Goal: Task Accomplishment & Management: Use online tool/utility

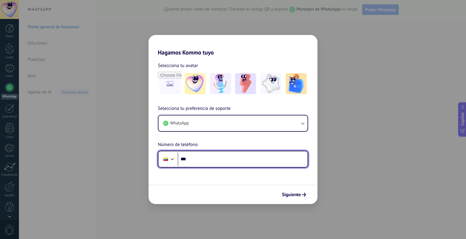
click at [258, 162] on input "***" at bounding box center [243, 158] width 130 height 13
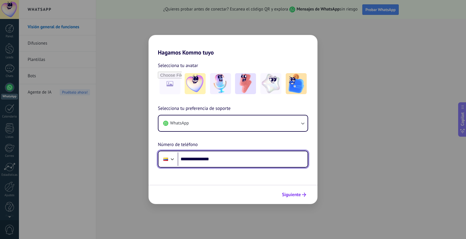
type input "**********"
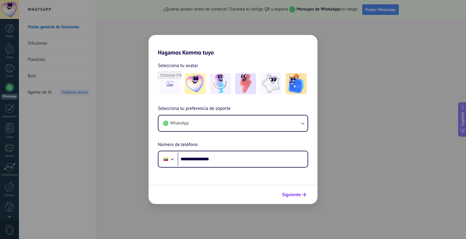
click at [307, 198] on button "Siguiente" at bounding box center [293, 195] width 29 height 10
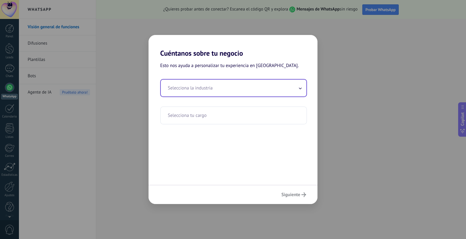
click at [301, 96] on div "Selecciona la industria" at bounding box center [233, 88] width 147 height 18
click at [301, 86] on span at bounding box center [300, 88] width 3 height 6
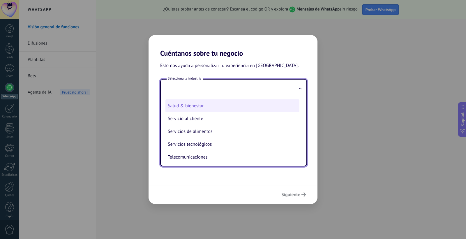
scroll to position [129, 0]
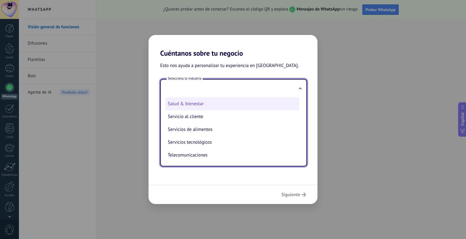
click at [197, 106] on li "Salud & bienestar" at bounding box center [233, 103] width 134 height 13
type input "**********"
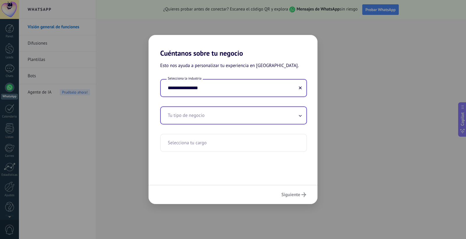
click at [215, 120] on input "text" at bounding box center [234, 115] width 146 height 17
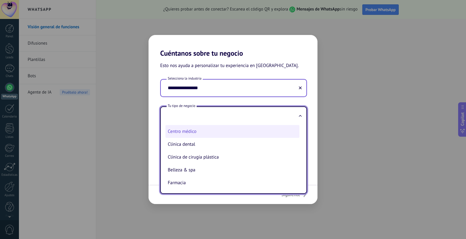
scroll to position [0, 0]
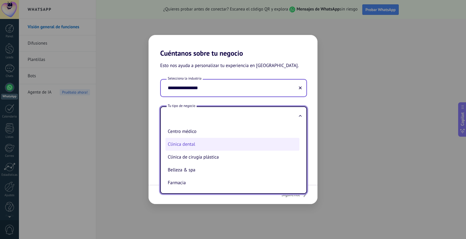
click at [195, 140] on li "Clínica dental" at bounding box center [233, 144] width 134 height 13
type input "**********"
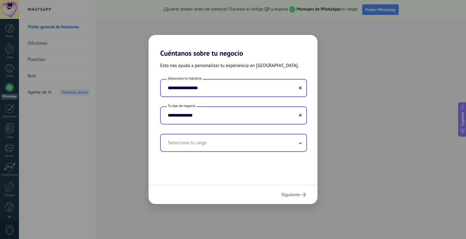
click at [300, 138] on input "text" at bounding box center [234, 142] width 146 height 17
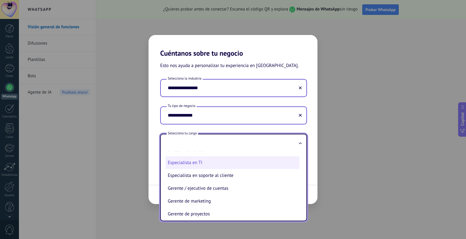
scroll to position [101, 0]
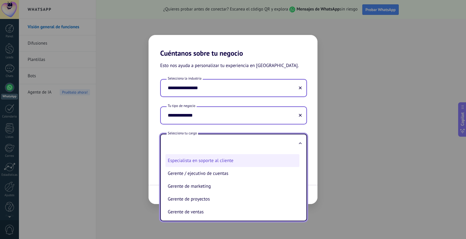
click at [211, 160] on li "Especialista en soporte al cliente" at bounding box center [233, 160] width 134 height 13
type input "**********"
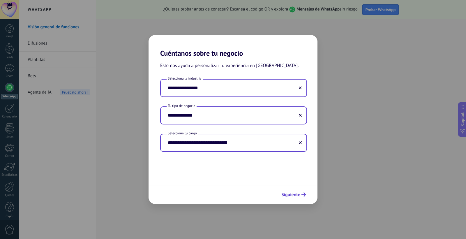
click at [299, 196] on span "Siguiente" at bounding box center [291, 195] width 19 height 4
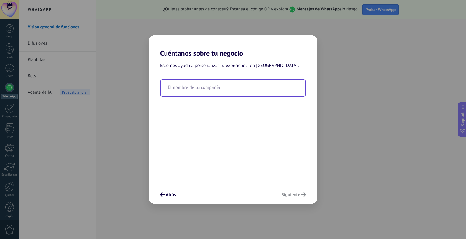
click at [218, 90] on input "text" at bounding box center [233, 88] width 145 height 17
click at [196, 89] on input "text" at bounding box center [233, 88] width 145 height 17
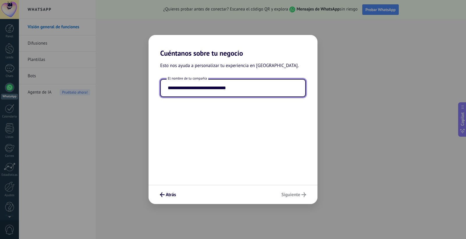
type input "**********"
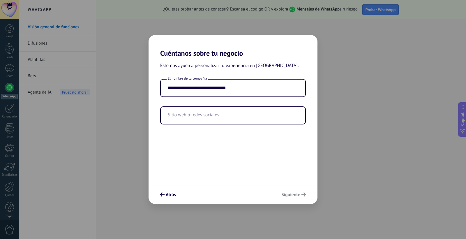
click at [289, 190] on div "Atrás Siguiente" at bounding box center [233, 194] width 169 height 19
click at [213, 115] on input "text" at bounding box center [233, 115] width 145 height 17
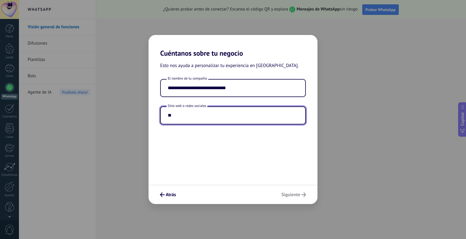
type input "*"
type input "**********"
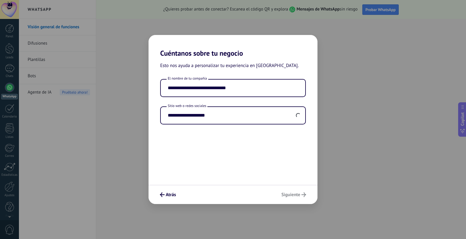
click at [291, 195] on div "Atrás Siguiente" at bounding box center [233, 194] width 169 height 19
click at [227, 117] on input "**********" at bounding box center [233, 115] width 145 height 17
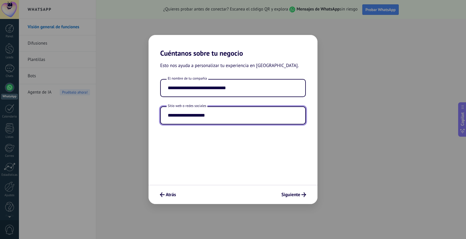
click at [294, 188] on div "Atrás Siguiente" at bounding box center [233, 194] width 169 height 19
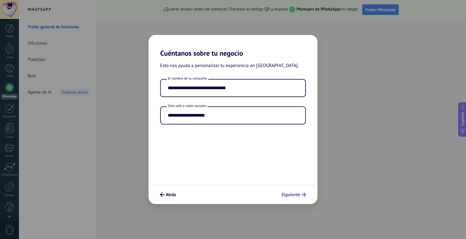
click at [293, 194] on span "Siguiente" at bounding box center [291, 195] width 19 height 4
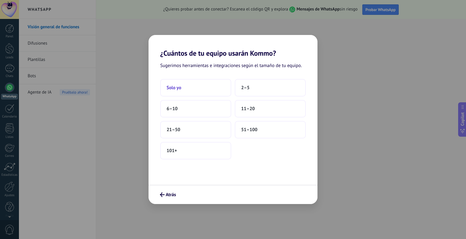
click at [211, 86] on button "Solo yo" at bounding box center [195, 87] width 71 height 17
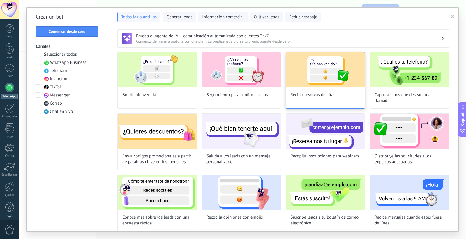
scroll to position [2, 0]
click at [330, 96] on span "Recibir reservas de citas" at bounding box center [313, 95] width 45 height 6
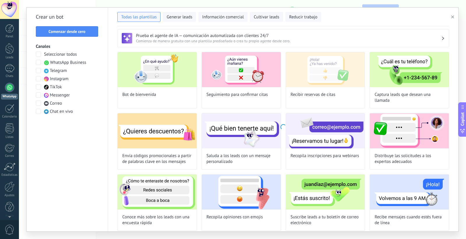
type input "**********"
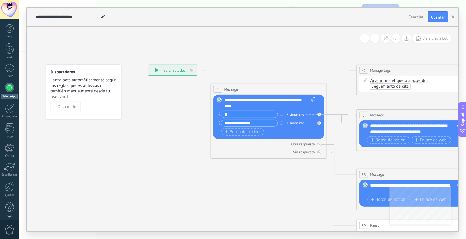
drag, startPoint x: 183, startPoint y: 235, endPoint x: 239, endPoint y: 239, distance: 56.1
click at [239, 239] on div "**********" at bounding box center [242, 119] width 447 height 239
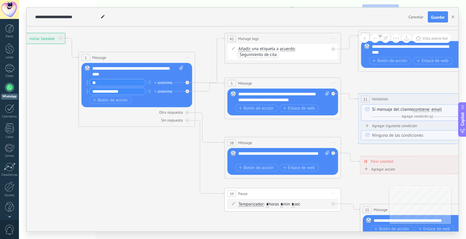
drag, startPoint x: 280, startPoint y: 191, endPoint x: 207, endPoint y: 147, distance: 84.9
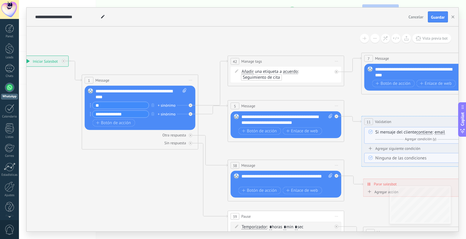
drag, startPoint x: 344, startPoint y: 134, endPoint x: 350, endPoint y: 154, distance: 21.7
click at [452, 16] on icon "button" at bounding box center [453, 16] width 3 height 3
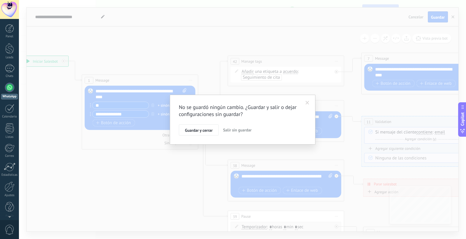
click at [237, 132] on span "Salir sin guardar" at bounding box center [237, 129] width 29 height 5
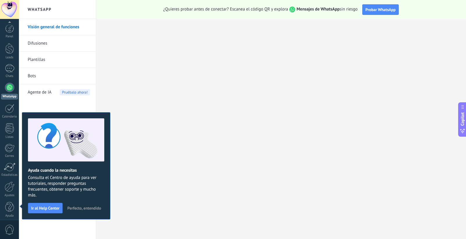
scroll to position [3, 0]
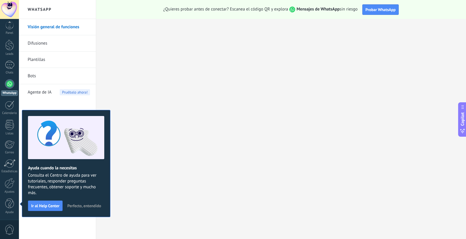
click at [88, 205] on span "Perfecto, entendido" at bounding box center [84, 206] width 34 height 4
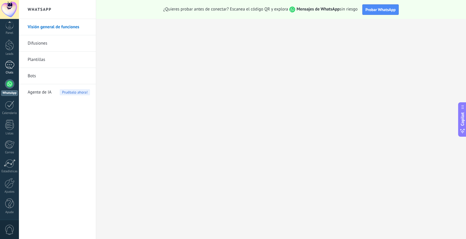
click at [8, 69] on link "Chats" at bounding box center [9, 68] width 19 height 14
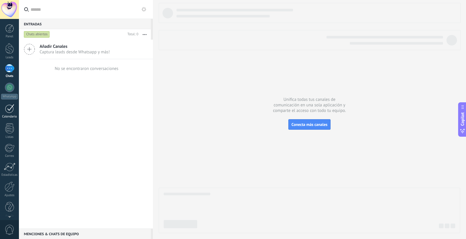
click at [10, 108] on div at bounding box center [9, 108] width 9 height 9
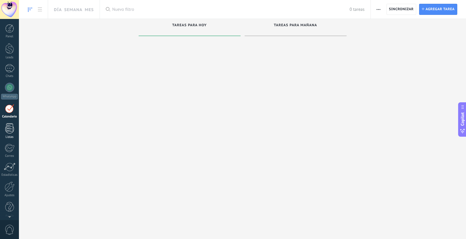
click at [13, 130] on div at bounding box center [9, 128] width 9 height 10
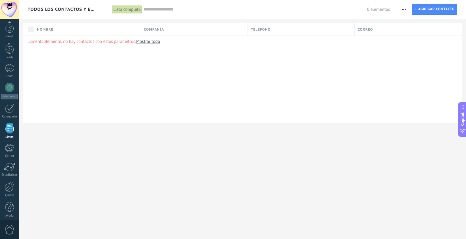
scroll to position [3, 0]
click at [316, 143] on div "Todos los contactos y empresas Lista completa Aplicar 0 elementos Lista complet…" at bounding box center [242, 119] width 447 height 239
click at [11, 67] on div at bounding box center [9, 65] width 9 height 8
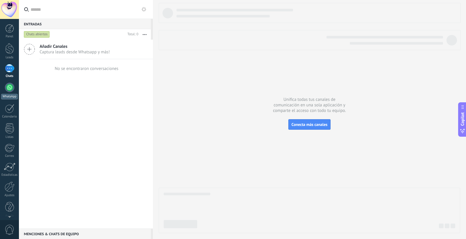
click at [7, 95] on div "WhatsApp" at bounding box center [9, 97] width 17 height 6
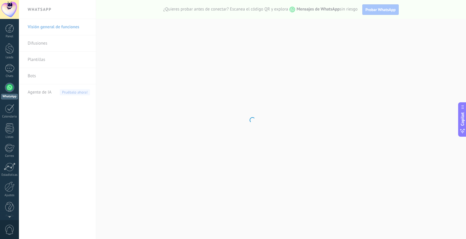
click at [36, 56] on body ".abecls-1,.abecls-2{fill-rule:evenodd}.abecls-2{fill:#fff} .abhcls-1{fill:none}…" at bounding box center [233, 119] width 466 height 239
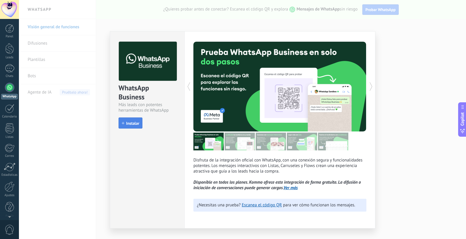
click at [136, 125] on span "Instalar" at bounding box center [132, 123] width 13 height 4
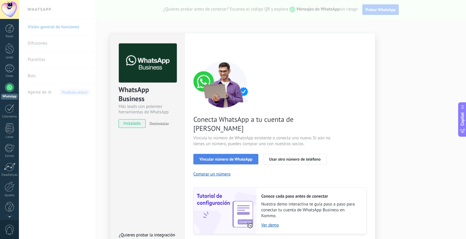
click at [223, 157] on span "Vincular número de WhatsApp" at bounding box center [226, 159] width 53 height 4
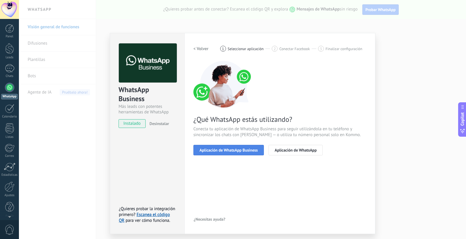
click at [215, 150] on span "Aplicación de WhatsApp Business" at bounding box center [229, 150] width 58 height 4
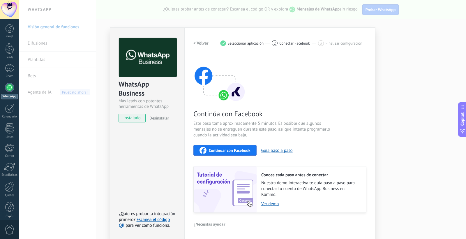
scroll to position [5, 0]
click at [139, 120] on span "instalado" at bounding box center [132, 118] width 27 height 9
click at [196, 42] on h2 "< Volver" at bounding box center [201, 44] width 15 height 6
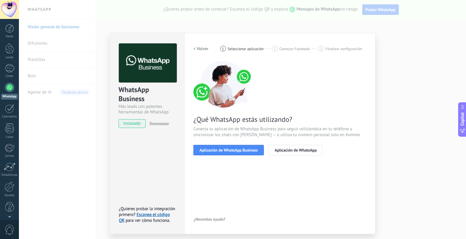
scroll to position [0, 0]
click at [244, 148] on span "Aplicación de WhatsApp Business" at bounding box center [229, 150] width 58 height 4
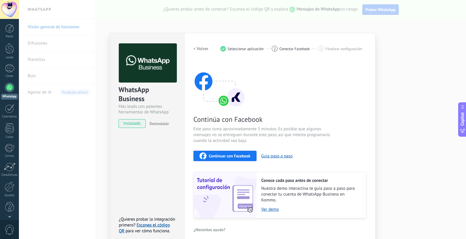
scroll to position [1, 0]
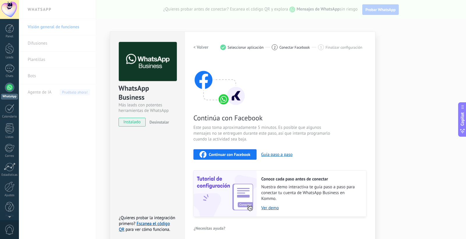
click at [240, 160] on div "Continúa con Facebook Este paso toma aproximadamente 5 minutos. Es posible que …" at bounding box center [280, 137] width 173 height 157
click at [252, 154] on button "Continuar con Facebook" at bounding box center [225, 154] width 63 height 10
click at [238, 159] on button "Continuar con Facebook" at bounding box center [225, 154] width 63 height 10
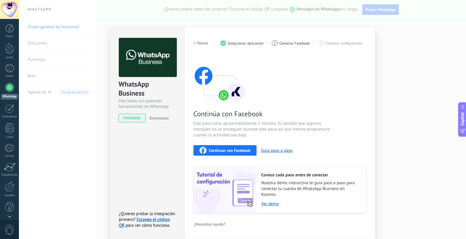
scroll to position [5, 0]
click at [204, 43] on h2 "< Volver" at bounding box center [201, 44] width 15 height 6
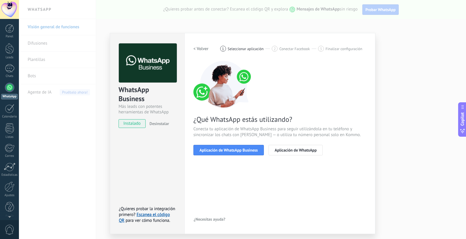
scroll to position [0, 0]
click at [247, 154] on button "Aplicación de WhatsApp Business" at bounding box center [229, 150] width 71 height 10
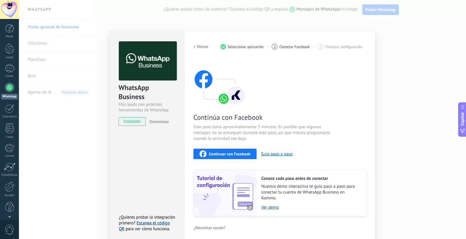
click at [223, 154] on span "Continuar con Facebook" at bounding box center [230, 154] width 42 height 4
click at [50, 105] on div "WhatsApp Business Más leads con potentes herramientas de WhatsApp instalado Des…" at bounding box center [242, 119] width 447 height 239
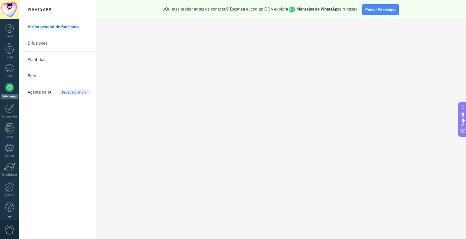
scroll to position [0, 0]
click at [9, 92] on div at bounding box center [9, 87] width 9 height 9
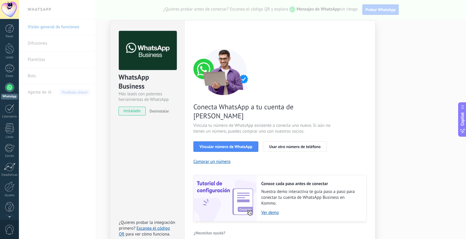
scroll to position [12, 0]
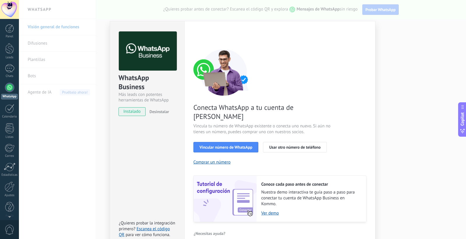
click at [131, 114] on span "instalado" at bounding box center [132, 111] width 27 height 9
click at [242, 145] on span "Vincular número de WhatsApp" at bounding box center [226, 147] width 53 height 4
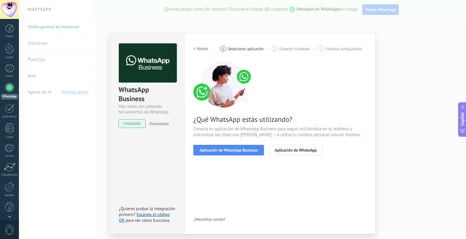
scroll to position [0, 0]
click at [229, 136] on div "¿Qué WhatsApp estás utilizando? Conecta tu aplicación de WhatsApp Business para…" at bounding box center [280, 108] width 173 height 94
click at [231, 149] on span "Aplicación de WhatsApp Business" at bounding box center [229, 150] width 58 height 4
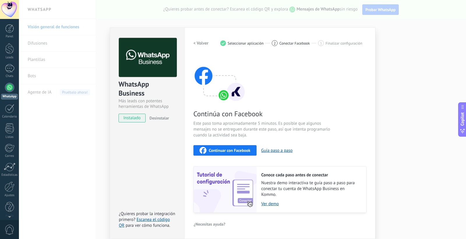
scroll to position [5, 0]
click at [287, 152] on button "Guía paso a paso" at bounding box center [276, 151] width 31 height 6
click at [405, 125] on div "WhatsApp Business Más leads con potentes herramientas de WhatsApp instalado Des…" at bounding box center [242, 119] width 447 height 239
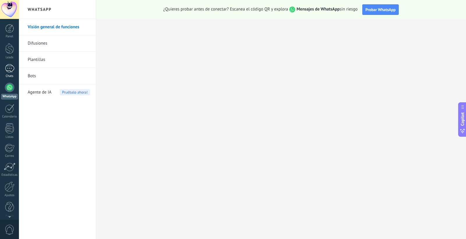
click at [13, 70] on div at bounding box center [9, 68] width 9 height 8
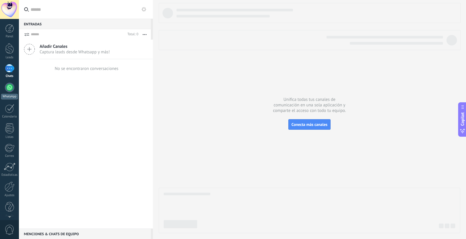
scroll to position [4, 0]
click at [11, 90] on link "WhatsApp" at bounding box center [9, 87] width 19 height 17
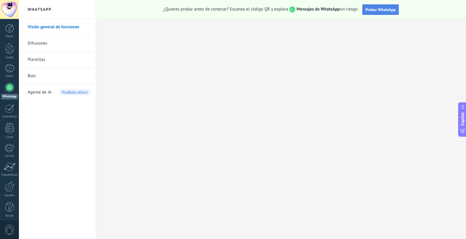
click at [377, 10] on span "Probar WhatsApp" at bounding box center [381, 9] width 30 height 5
